Goal: Transaction & Acquisition: Purchase product/service

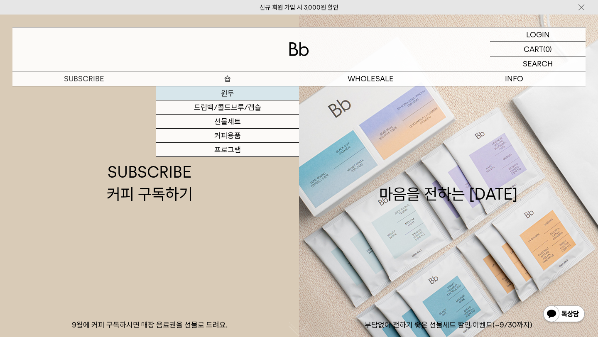
click at [229, 91] on link "원두" at bounding box center [227, 93] width 143 height 14
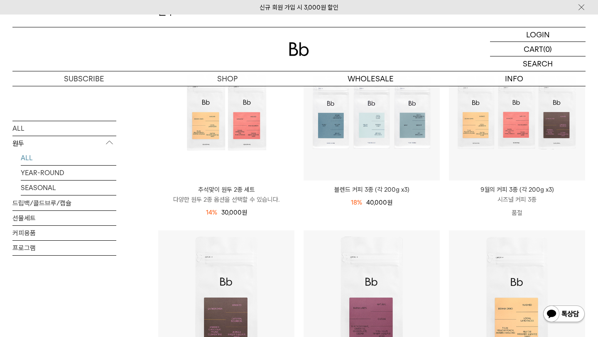
scroll to position [122, 0]
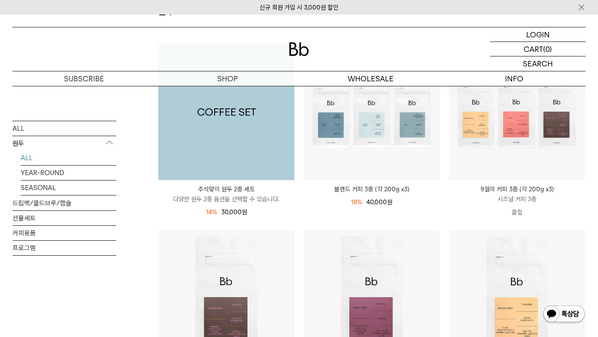
click at [210, 124] on img at bounding box center [226, 112] width 136 height 136
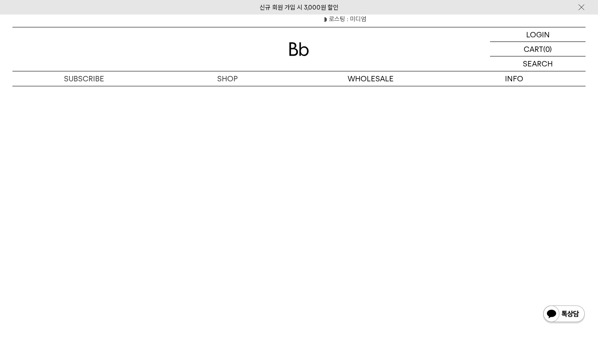
scroll to position [1273, 0]
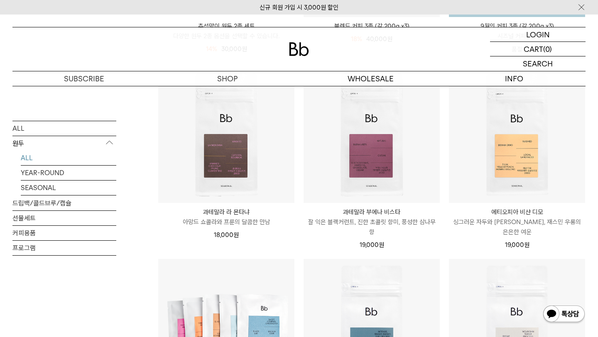
scroll to position [286, 0]
